Goal: Task Accomplishment & Management: Use online tool/utility

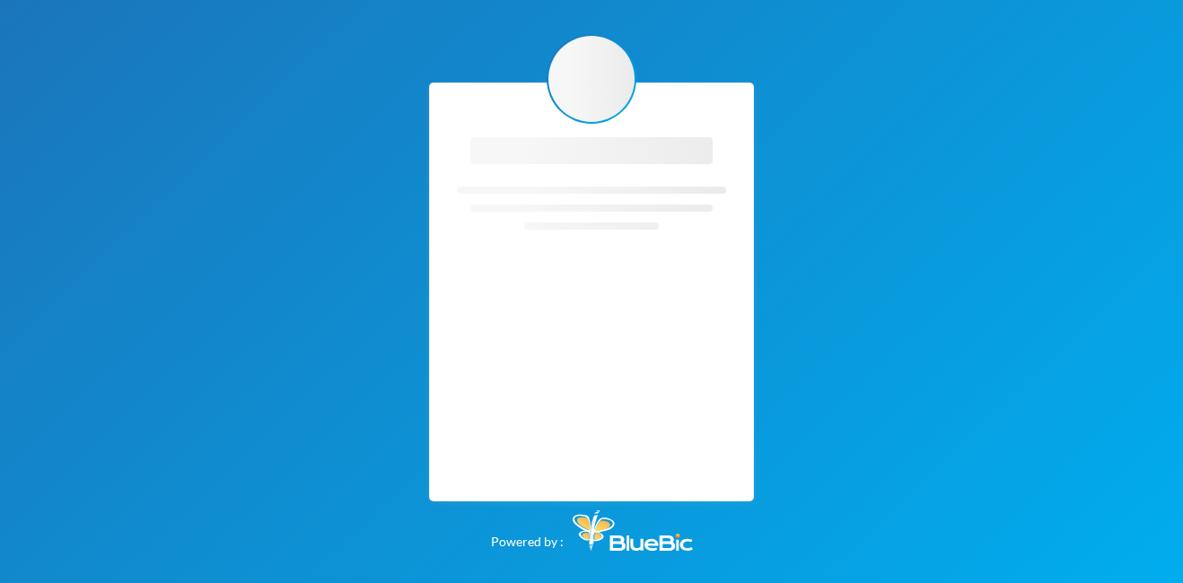
click at [455, 259] on div "Loading interface... Loading interface..." at bounding box center [591, 292] width 325 height 419
